Goal: Book appointment/travel/reservation

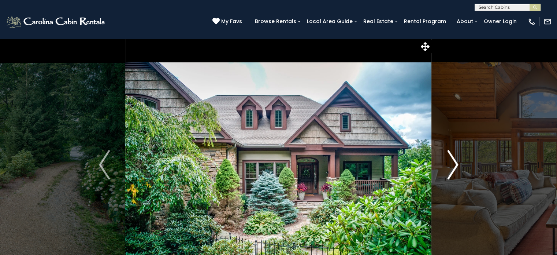
click at [456, 161] on img "Next" at bounding box center [452, 164] width 11 height 29
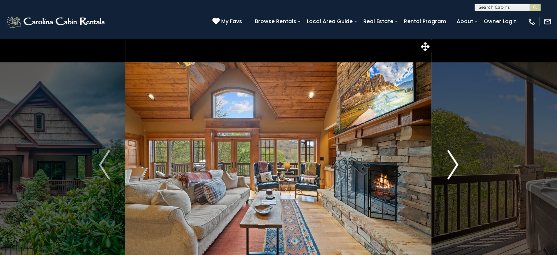
click at [454, 160] on img "Next" at bounding box center [452, 164] width 11 height 29
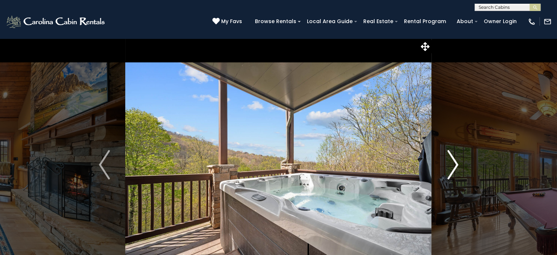
click at [454, 160] on img "Next" at bounding box center [452, 164] width 11 height 29
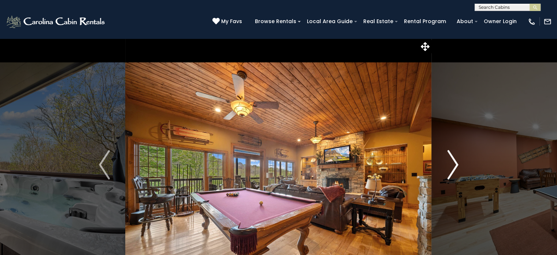
click at [454, 160] on img "Next" at bounding box center [452, 164] width 11 height 29
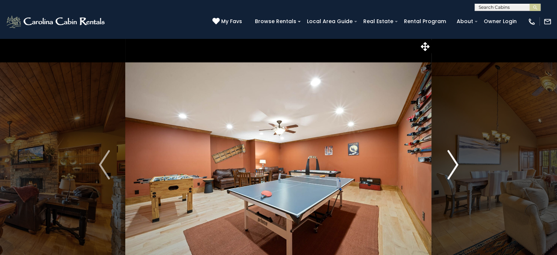
click at [454, 160] on img "Next" at bounding box center [452, 164] width 11 height 29
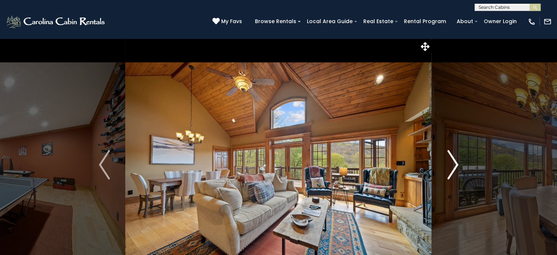
click at [454, 160] on img "Next" at bounding box center [452, 164] width 11 height 29
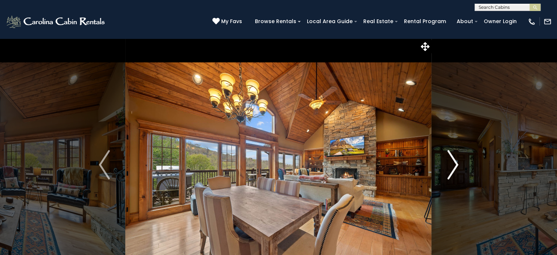
click at [458, 162] on img "Next" at bounding box center [452, 164] width 11 height 29
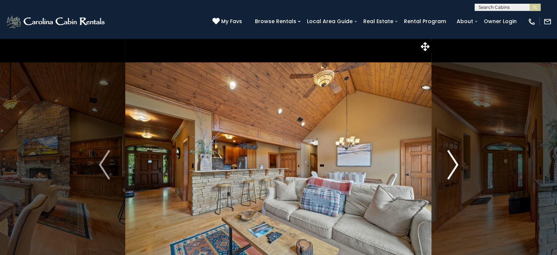
click at [457, 164] on img "Next" at bounding box center [452, 164] width 11 height 29
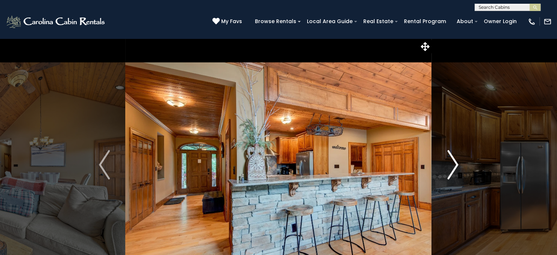
click at [457, 164] on img "Next" at bounding box center [452, 164] width 11 height 29
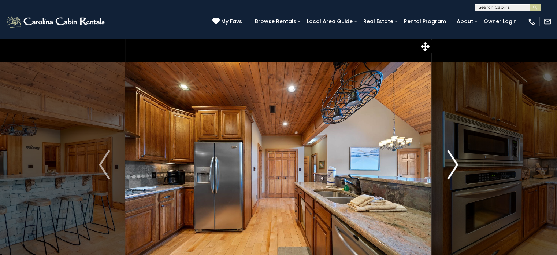
click at [457, 164] on img "Next" at bounding box center [452, 164] width 11 height 29
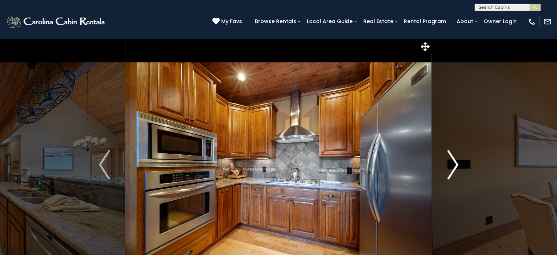
click at [457, 164] on img "Next" at bounding box center [452, 164] width 11 height 29
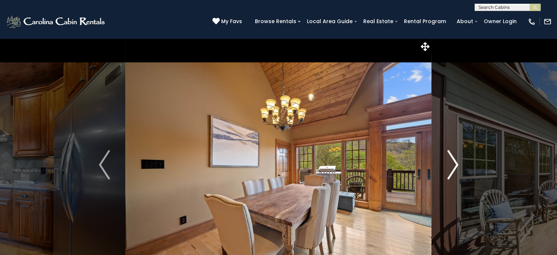
click at [457, 164] on img "Next" at bounding box center [452, 164] width 11 height 29
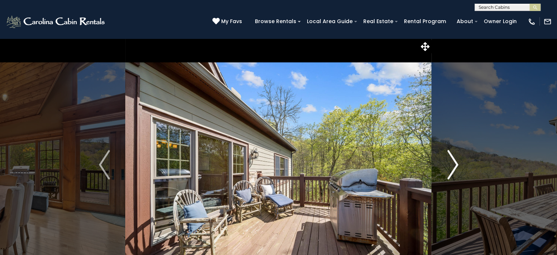
click at [457, 164] on img "Next" at bounding box center [452, 164] width 11 height 29
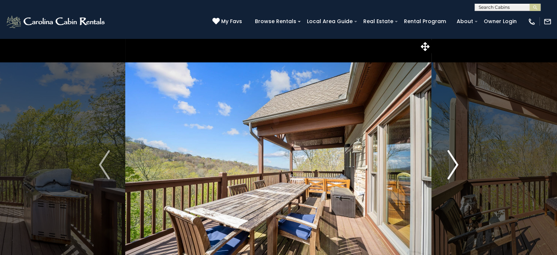
click at [457, 164] on img "Next" at bounding box center [452, 164] width 11 height 29
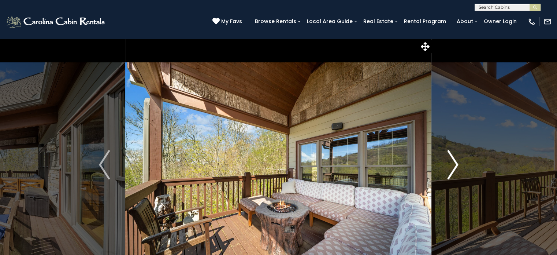
click at [457, 164] on img "Next" at bounding box center [452, 164] width 11 height 29
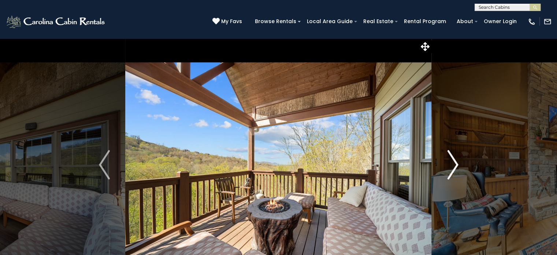
click at [457, 164] on img "Next" at bounding box center [452, 164] width 11 height 29
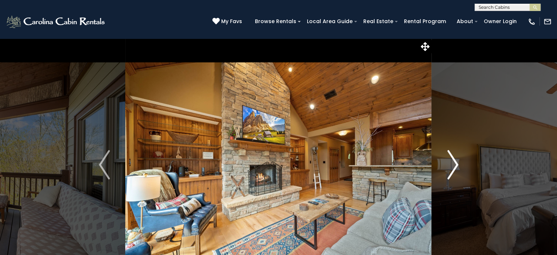
click at [457, 164] on img "Next" at bounding box center [452, 164] width 11 height 29
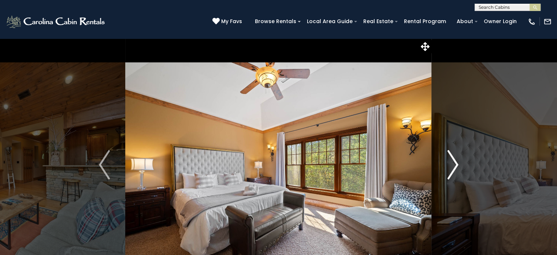
click at [457, 164] on img "Next" at bounding box center [452, 164] width 11 height 29
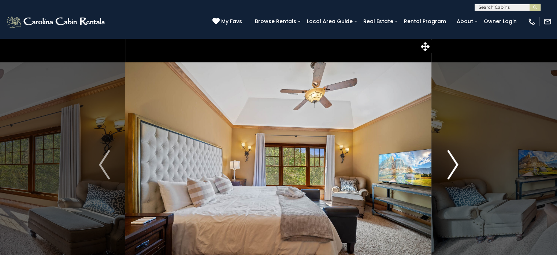
click at [457, 164] on img "Next" at bounding box center [452, 164] width 11 height 29
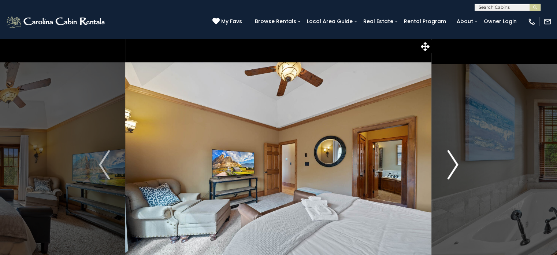
click at [457, 164] on img "Next" at bounding box center [452, 164] width 11 height 29
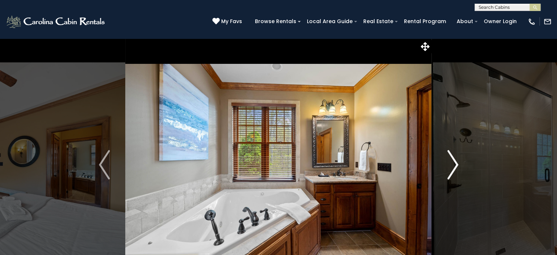
click at [457, 164] on img "Next" at bounding box center [452, 164] width 11 height 29
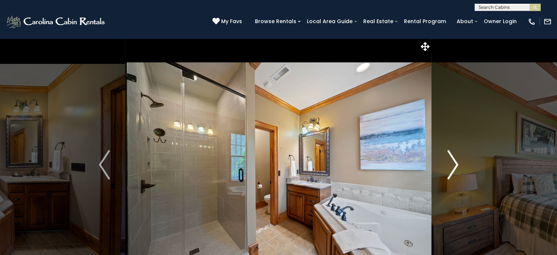
click at [457, 164] on img "Next" at bounding box center [452, 164] width 11 height 29
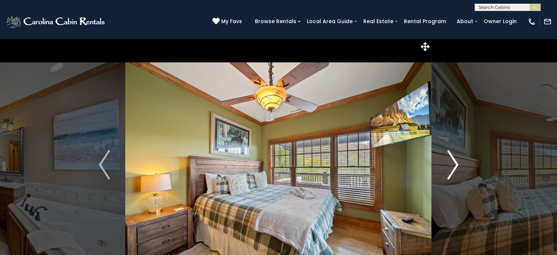
click at [457, 164] on img "Next" at bounding box center [452, 164] width 11 height 29
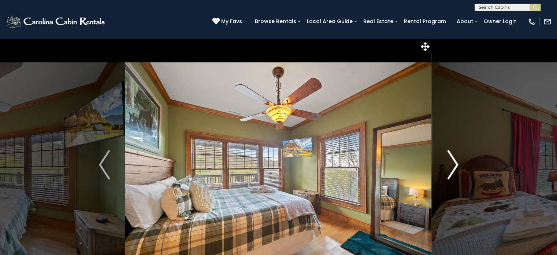
click at [457, 164] on img "Next" at bounding box center [452, 164] width 11 height 29
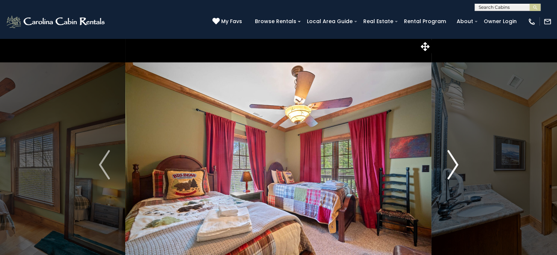
click at [457, 164] on img "Next" at bounding box center [452, 164] width 11 height 29
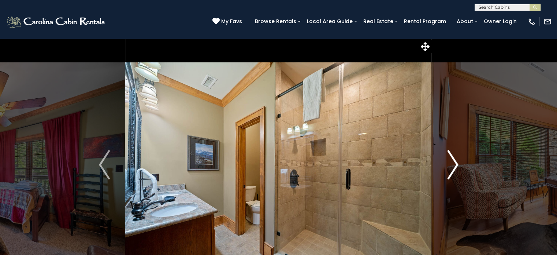
click at [457, 164] on img "Next" at bounding box center [452, 164] width 11 height 29
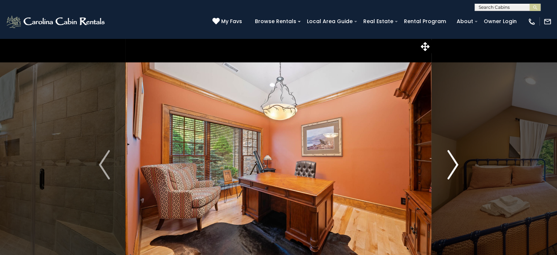
click at [457, 164] on img "Next" at bounding box center [452, 164] width 11 height 29
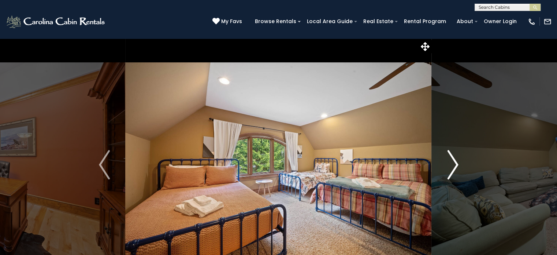
click at [457, 164] on img "Next" at bounding box center [452, 164] width 11 height 29
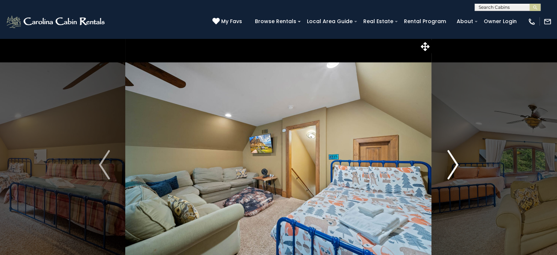
click at [457, 164] on img "Next" at bounding box center [452, 164] width 11 height 29
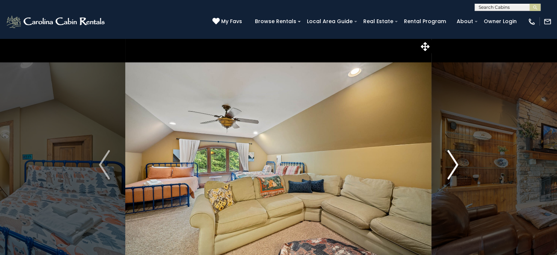
click at [457, 164] on img "Next" at bounding box center [452, 164] width 11 height 29
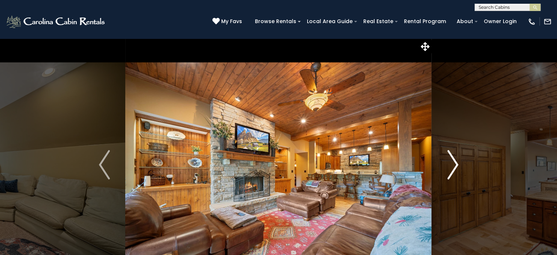
click at [457, 164] on img "Next" at bounding box center [452, 164] width 11 height 29
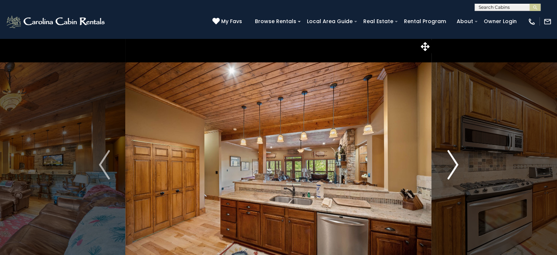
click at [457, 164] on img "Next" at bounding box center [452, 164] width 11 height 29
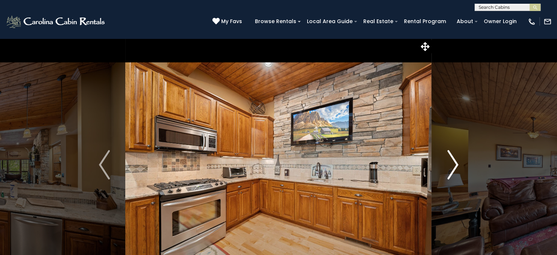
scroll to position [37, 0]
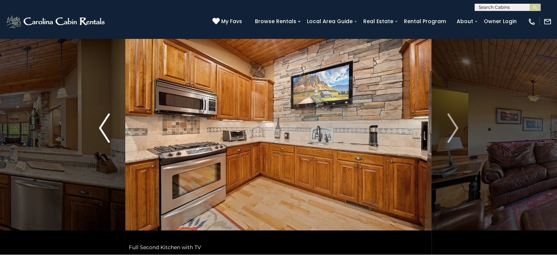
click at [107, 129] on img "Previous" at bounding box center [104, 127] width 11 height 29
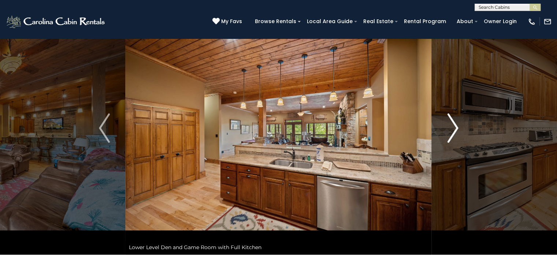
click at [458, 127] on img "Next" at bounding box center [452, 127] width 11 height 29
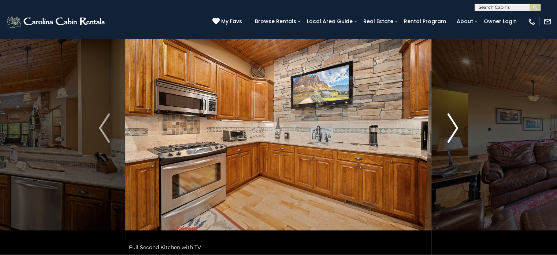
click at [456, 127] on img "Next" at bounding box center [452, 127] width 11 height 29
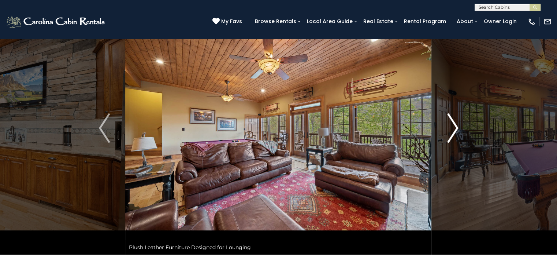
click at [456, 127] on img "Next" at bounding box center [452, 127] width 11 height 29
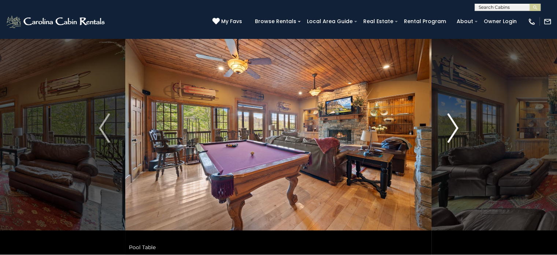
click at [456, 127] on img "Next" at bounding box center [452, 127] width 11 height 29
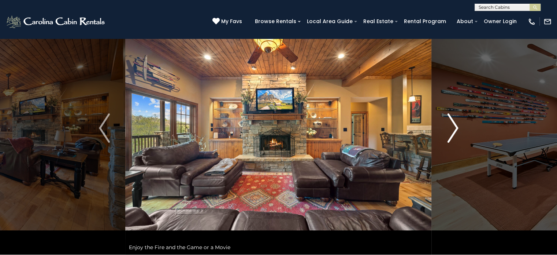
click at [456, 127] on img "Next" at bounding box center [452, 127] width 11 height 29
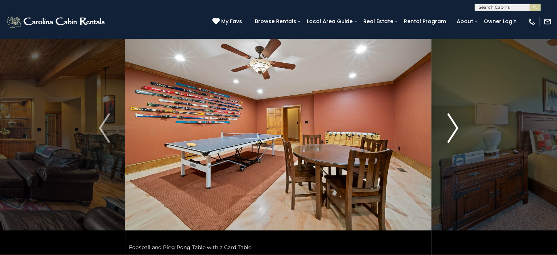
click at [456, 127] on img "Next" at bounding box center [452, 127] width 11 height 29
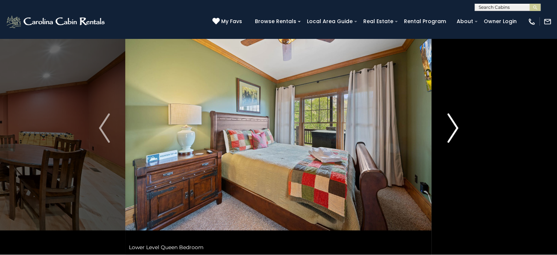
click at [456, 127] on img "Next" at bounding box center [452, 127] width 11 height 29
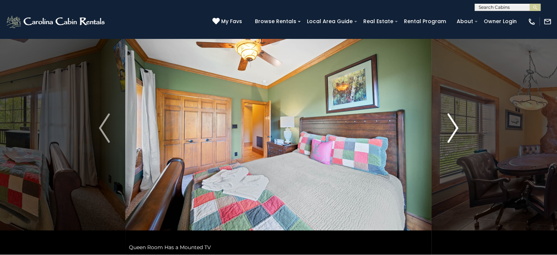
click at [456, 127] on img "Next" at bounding box center [452, 127] width 11 height 29
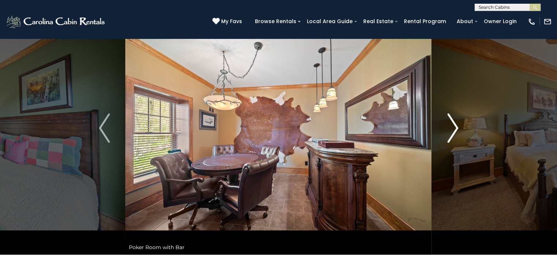
click at [456, 127] on img "Next" at bounding box center [452, 127] width 11 height 29
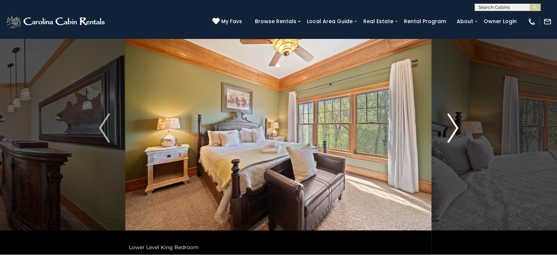
click at [456, 127] on img "Next" at bounding box center [452, 127] width 11 height 29
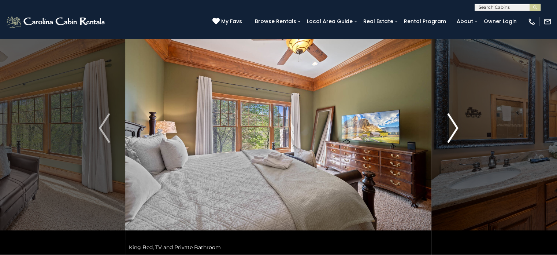
click at [456, 127] on img "Next" at bounding box center [452, 127] width 11 height 29
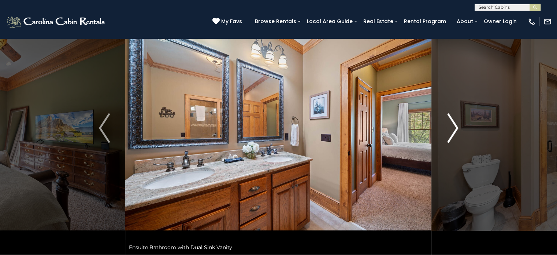
click at [456, 127] on img "Next" at bounding box center [452, 127] width 11 height 29
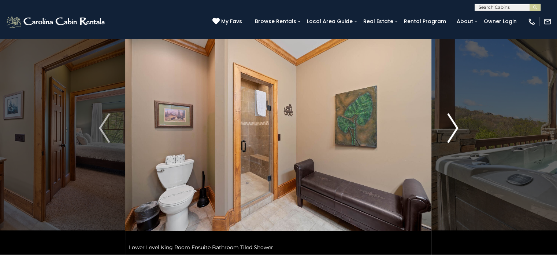
click at [456, 127] on img "Next" at bounding box center [452, 127] width 11 height 29
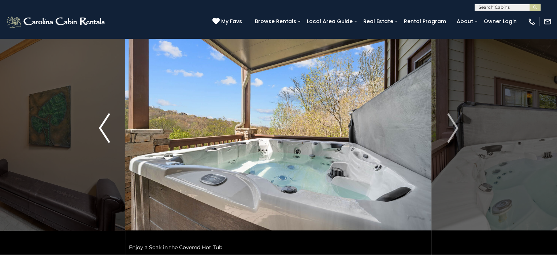
click at [110, 140] on button "Previous" at bounding box center [105, 127] width 42 height 253
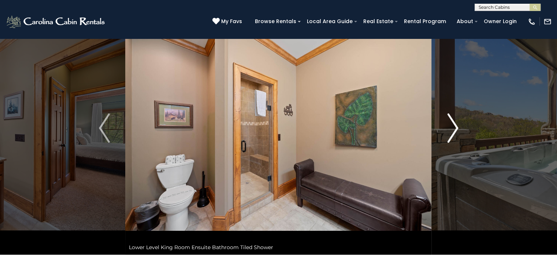
click at [451, 137] on img "Next" at bounding box center [452, 127] width 11 height 29
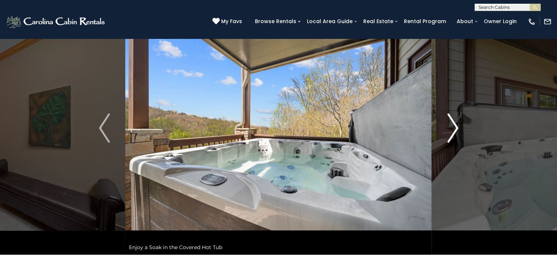
click at [451, 137] on img "Next" at bounding box center [452, 127] width 11 height 29
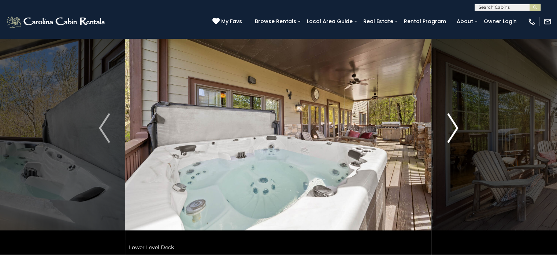
click at [451, 137] on img "Next" at bounding box center [452, 127] width 11 height 29
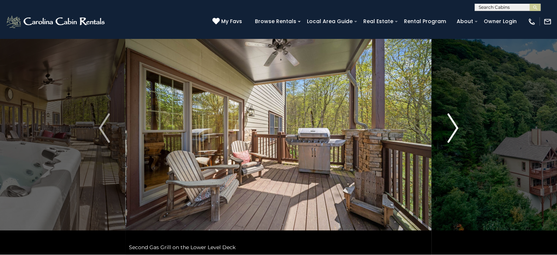
click at [451, 137] on img "Next" at bounding box center [452, 127] width 11 height 29
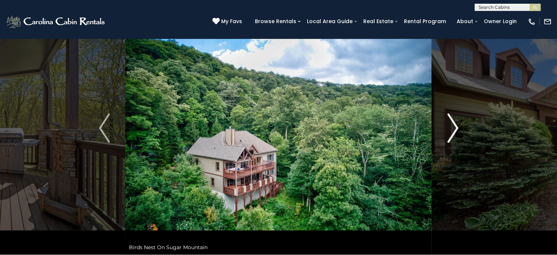
click at [451, 137] on img "Next" at bounding box center [452, 127] width 11 height 29
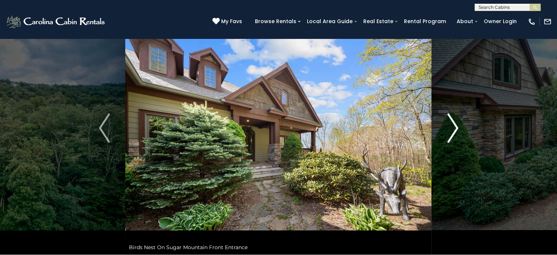
click at [451, 137] on img "Next" at bounding box center [452, 127] width 11 height 29
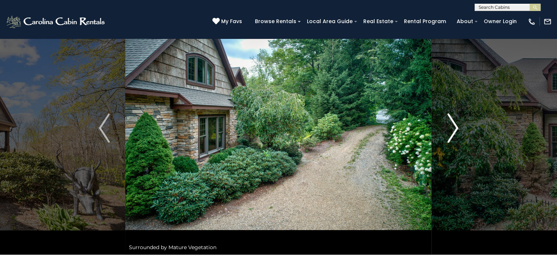
click at [451, 137] on img "Next" at bounding box center [452, 127] width 11 height 29
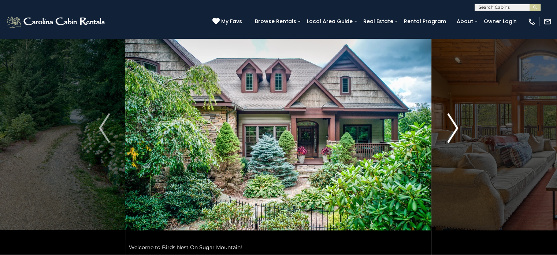
click at [451, 137] on img "Next" at bounding box center [452, 127] width 11 height 29
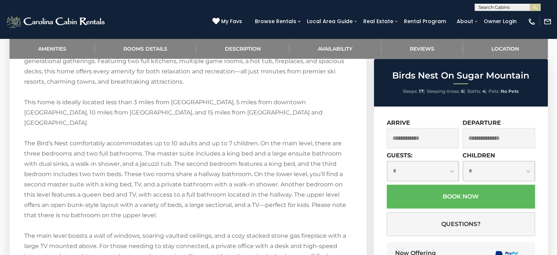
scroll to position [952, 0]
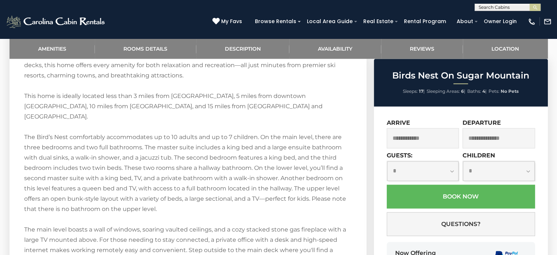
click at [406, 143] on input "text" at bounding box center [423, 138] width 73 height 20
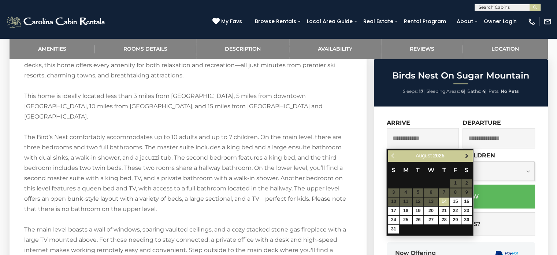
click at [466, 153] on span "Next" at bounding box center [467, 156] width 6 height 6
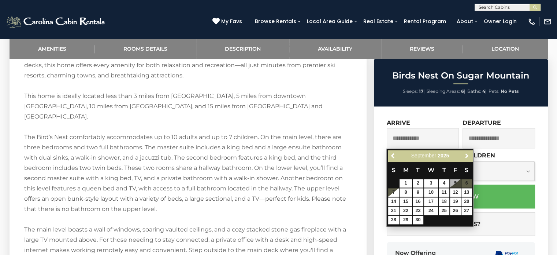
click at [466, 153] on span "Next" at bounding box center [467, 156] width 6 height 6
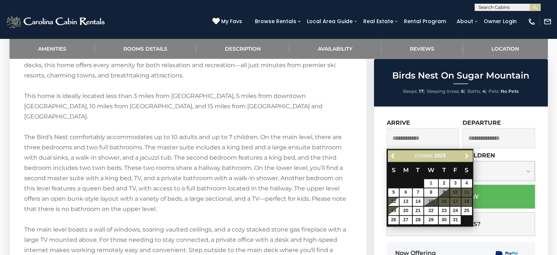
click at [466, 153] on span "Next" at bounding box center [467, 156] width 6 height 6
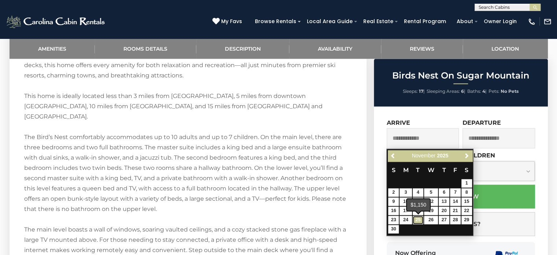
click at [420, 219] on link "25" at bounding box center [418, 219] width 11 height 8
type input "**********"
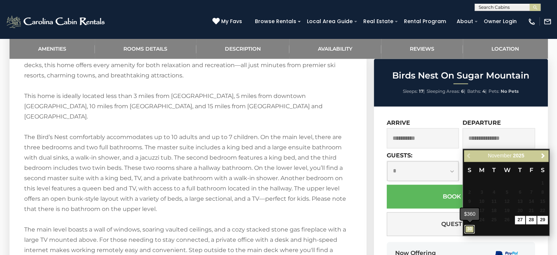
click at [468, 230] on link "30" at bounding box center [470, 229] width 11 height 8
type input "**********"
